Goal: Transaction & Acquisition: Purchase product/service

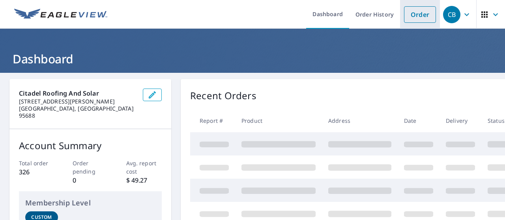
click at [414, 18] on link "Order" at bounding box center [420, 14] width 32 height 17
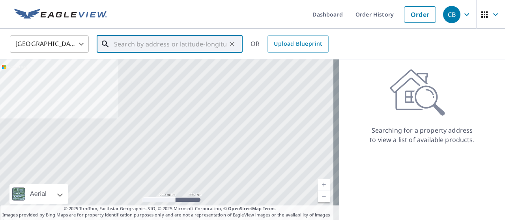
click at [146, 43] on input "text" at bounding box center [170, 44] width 112 height 22
paste input "1536 Maynaird St"
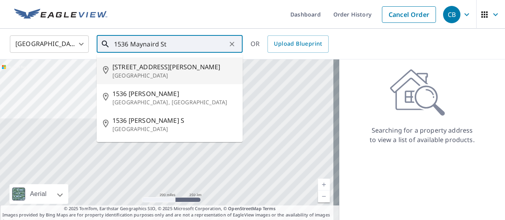
click at [158, 69] on span "[STREET_ADDRESS][PERSON_NAME]" at bounding box center [174, 66] width 124 height 9
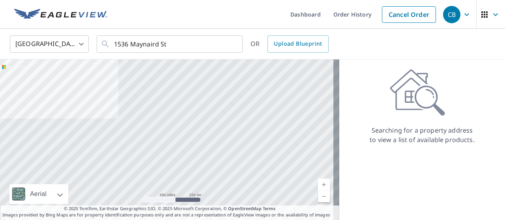
type input "[STREET_ADDRESS][PERSON_NAME]"
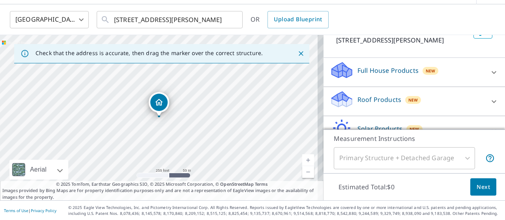
scroll to position [79, 0]
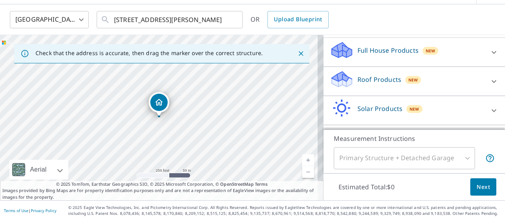
click at [435, 80] on div "Roof Products New" at bounding box center [407, 81] width 155 height 22
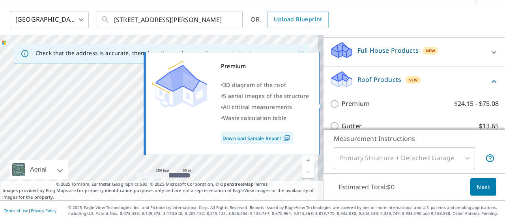
click at [330, 99] on input "Premium $24.15 - $75.08" at bounding box center [336, 103] width 12 height 9
checkbox input "true"
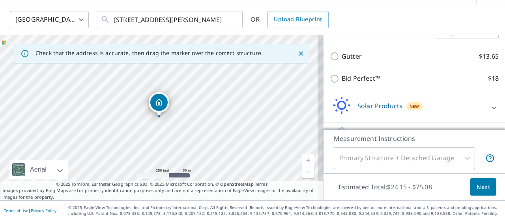
scroll to position [196, 0]
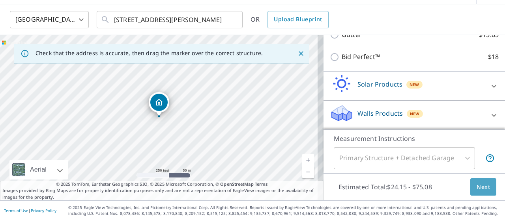
click at [476, 187] on span "Next" at bounding box center [482, 188] width 13 height 10
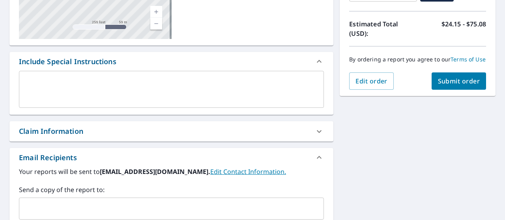
scroll to position [176, 0]
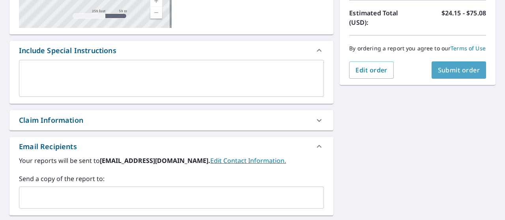
click at [447, 75] on span "Submit order" at bounding box center [459, 70] width 42 height 9
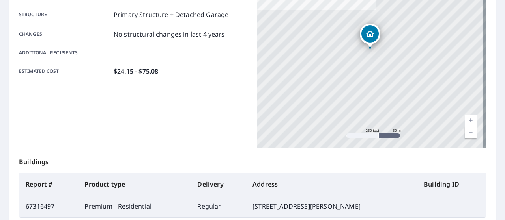
scroll to position [243, 0]
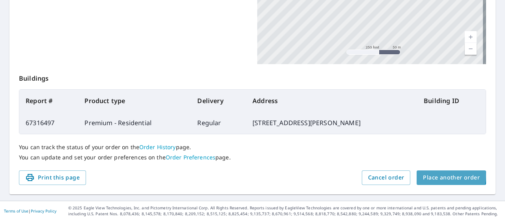
click at [440, 176] on span "Place another order" at bounding box center [451, 178] width 57 height 10
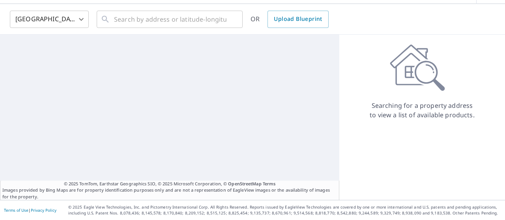
scroll to position [24, 0]
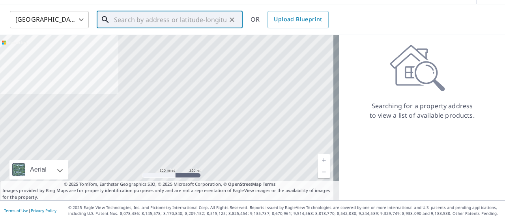
click at [162, 24] on input "text" at bounding box center [170, 20] width 112 height 22
paste input "4533 Winter Ct"
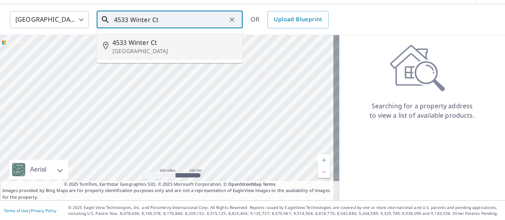
click at [162, 51] on p "[GEOGRAPHIC_DATA]" at bounding box center [174, 51] width 124 height 8
type input "[STREET_ADDRESS]"
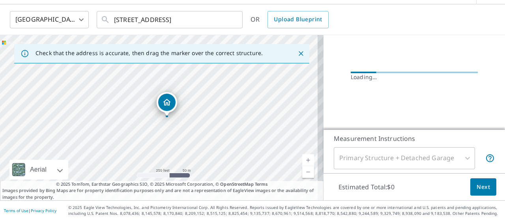
scroll to position [92, 0]
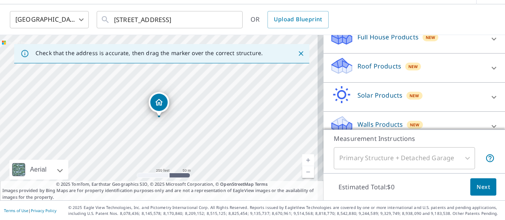
click at [382, 64] on p "Roof Products" at bounding box center [379, 65] width 44 height 9
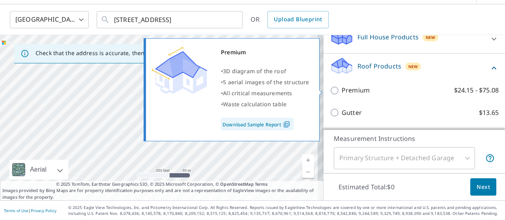
click at [330, 90] on input "Premium $24.15 - $75.08" at bounding box center [336, 90] width 12 height 9
checkbox input "true"
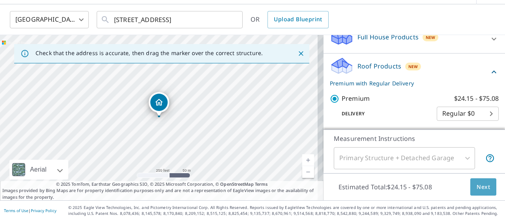
click at [477, 189] on span "Next" at bounding box center [482, 188] width 13 height 10
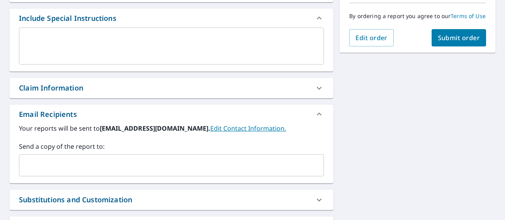
scroll to position [190, 0]
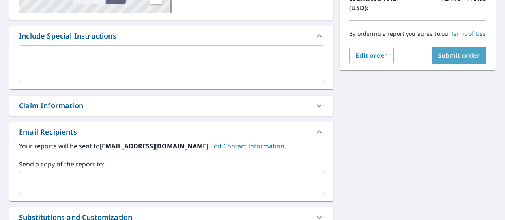
click at [455, 60] on span "Submit order" at bounding box center [459, 55] width 42 height 9
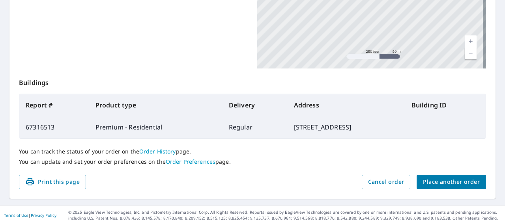
scroll to position [243, 0]
